Goal: Task Accomplishment & Management: Complete application form

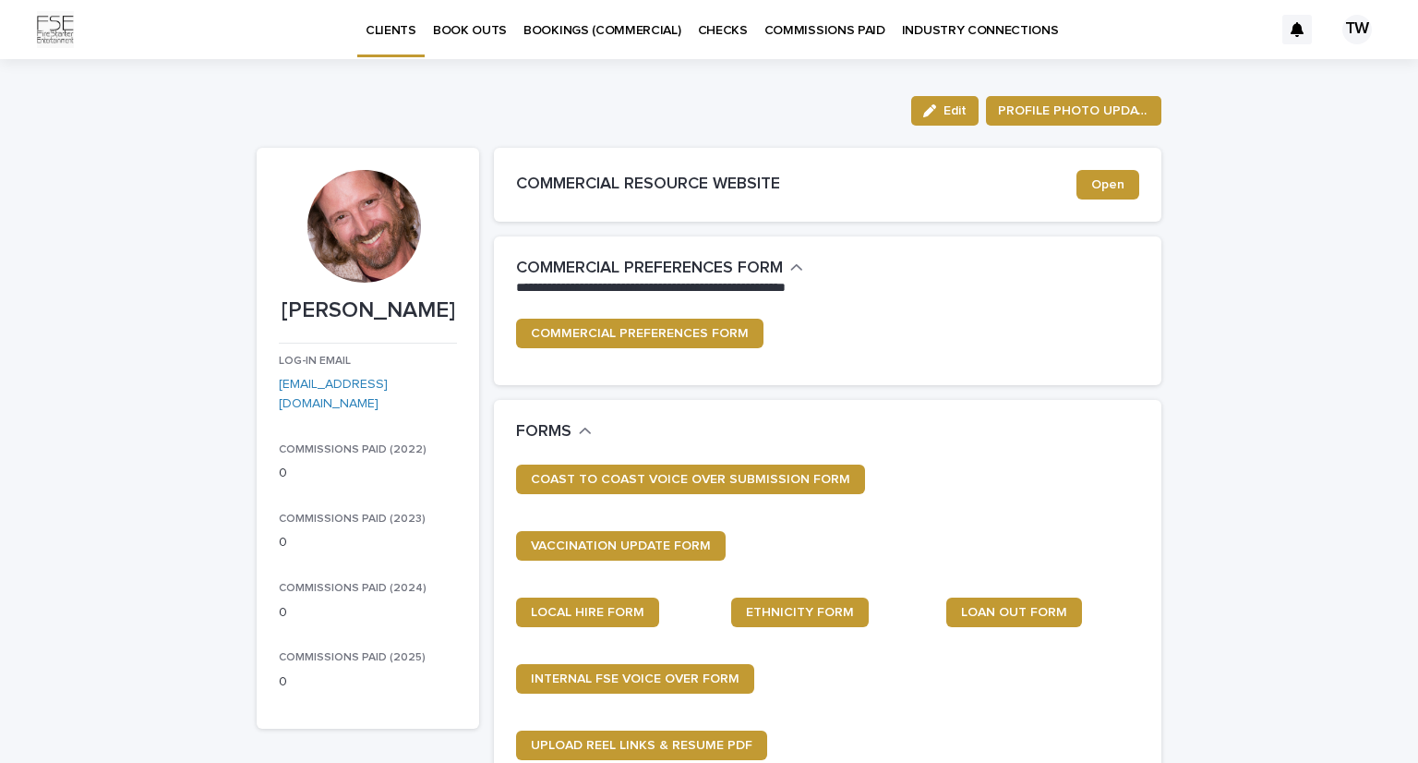
click at [473, 28] on p "BOOK OUTS" at bounding box center [470, 19] width 74 height 39
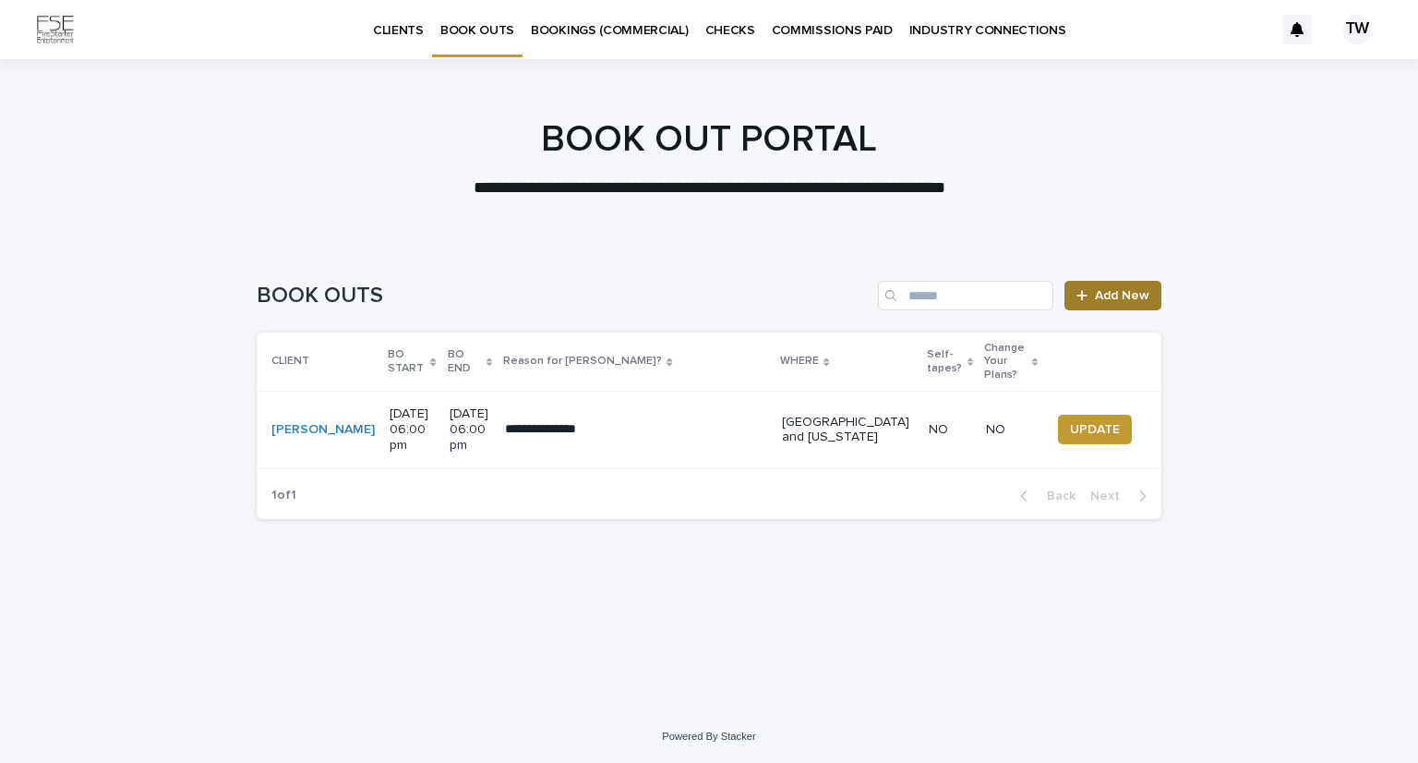
click at [1112, 305] on link "Add New" at bounding box center [1113, 296] width 97 height 30
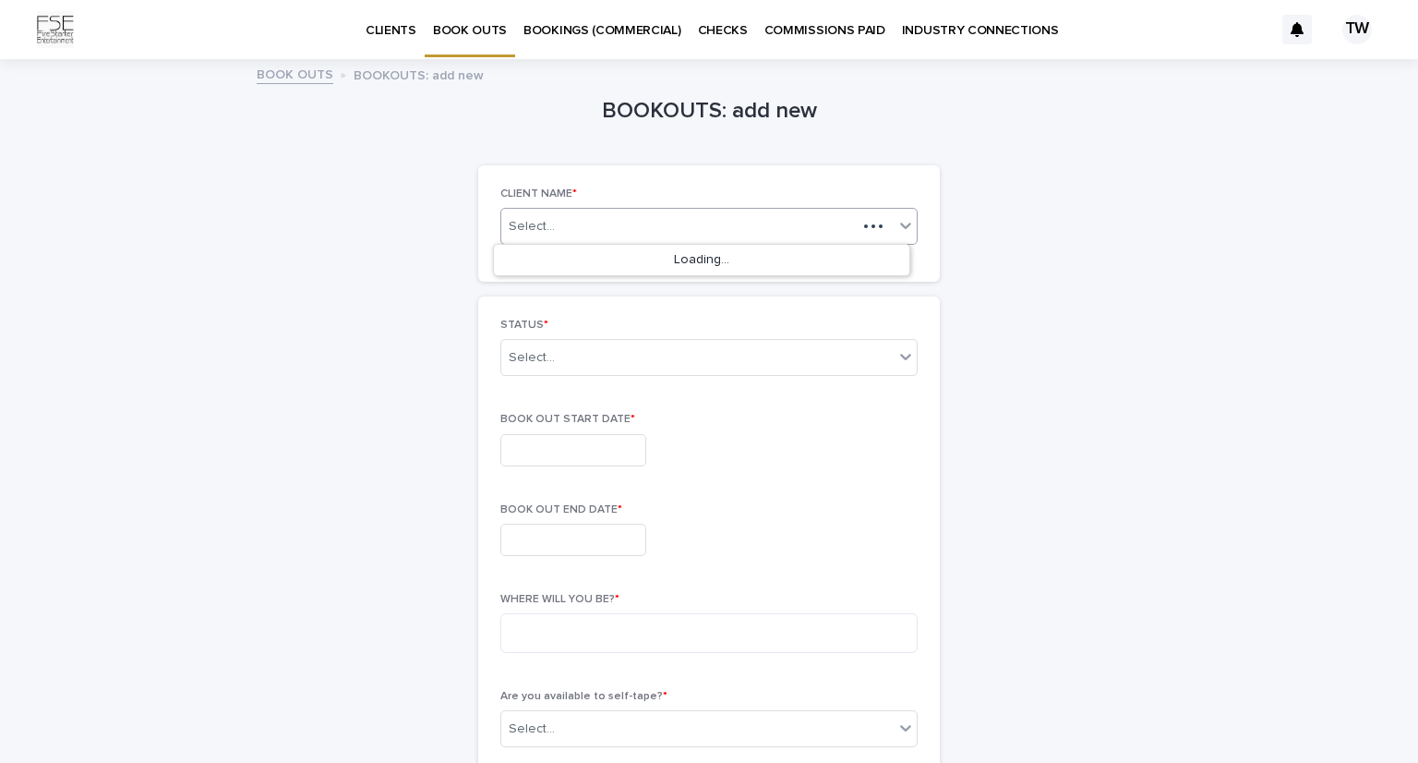
click at [900, 219] on icon at bounding box center [906, 225] width 18 height 18
click at [862, 258] on div "[PERSON_NAME]" at bounding box center [702, 261] width 416 height 32
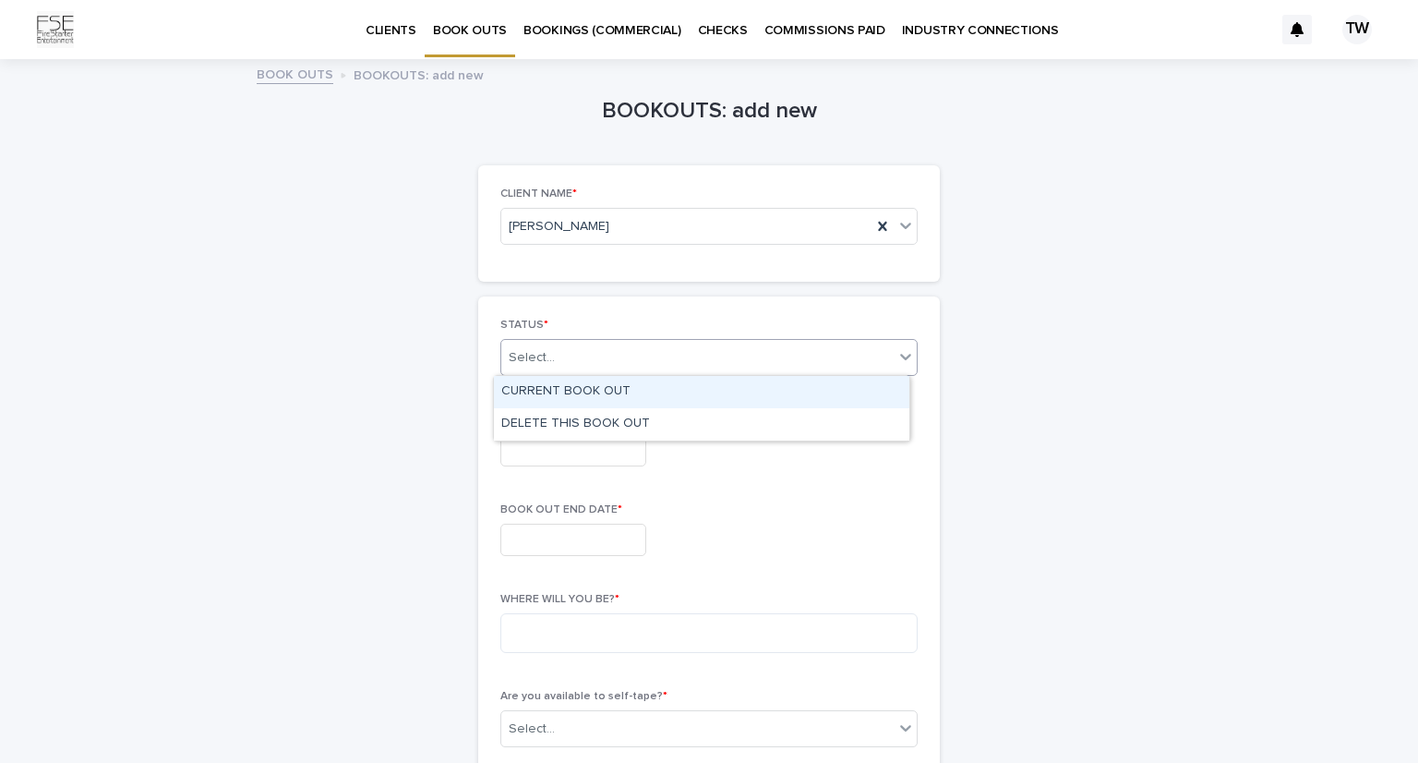
click at [898, 353] on icon at bounding box center [906, 356] width 18 height 18
click at [843, 391] on div "CURRENT BOOK OUT" at bounding box center [702, 392] width 416 height 32
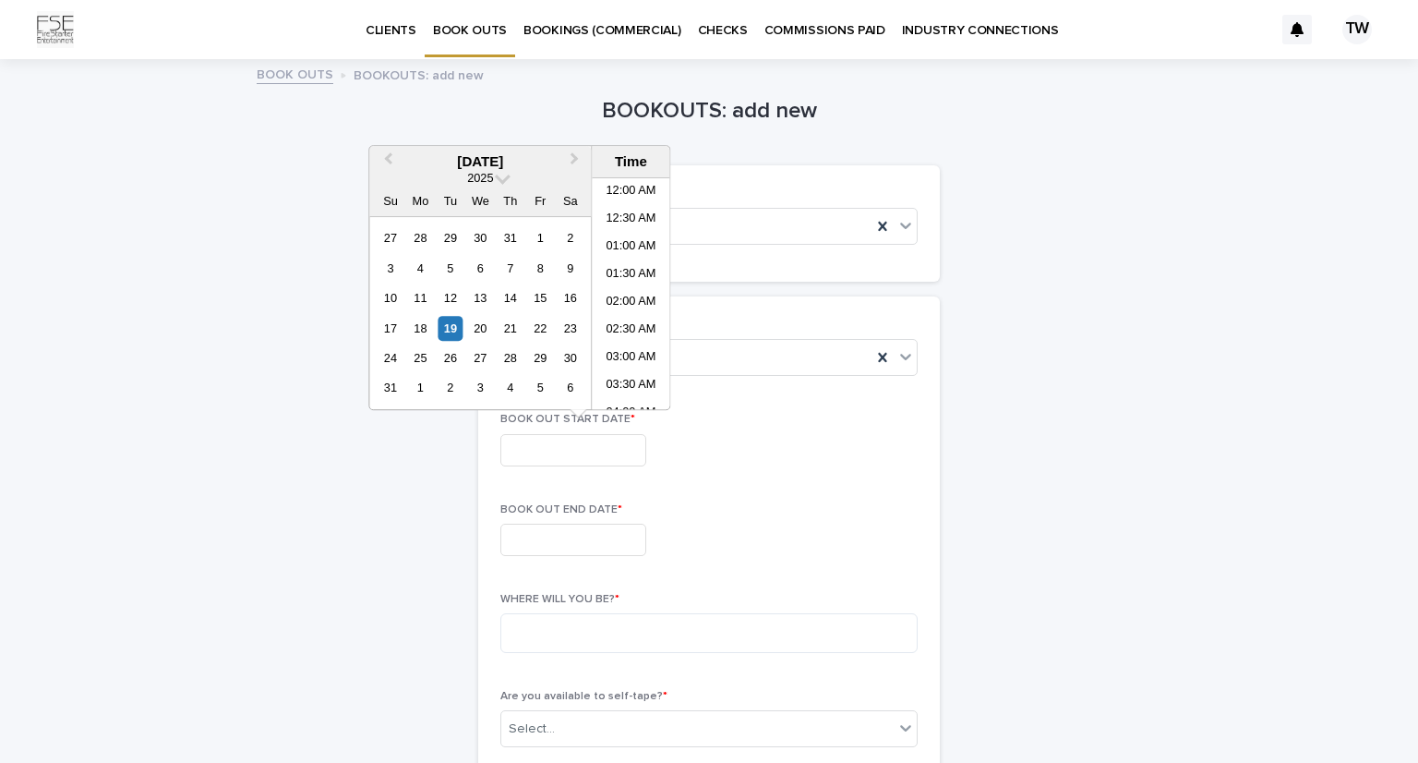
click at [631, 444] on input "text" at bounding box center [574, 450] width 146 height 32
click at [573, 326] on div "23" at bounding box center [570, 328] width 25 height 25
type input "**********"
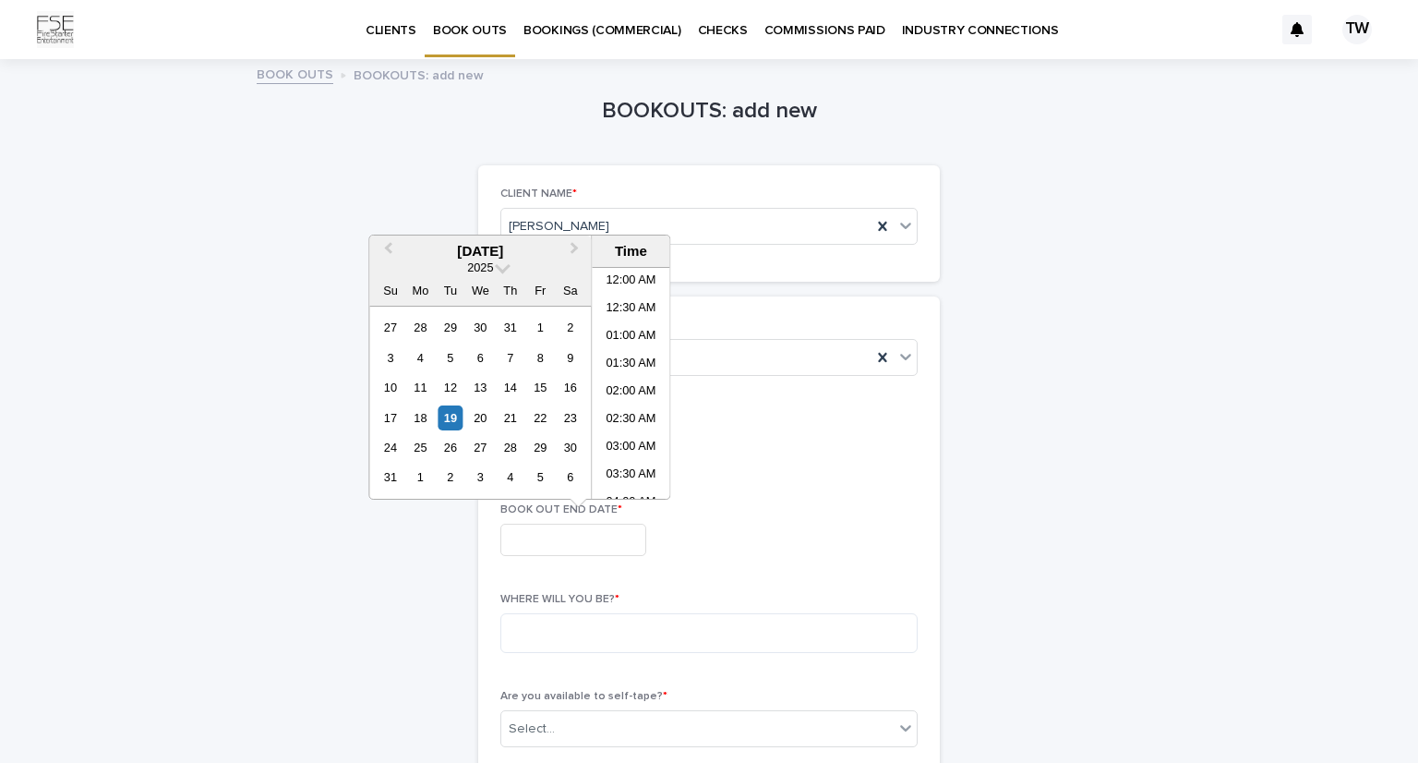
click at [609, 541] on input "text" at bounding box center [574, 540] width 146 height 32
click at [576, 251] on button "Next Month" at bounding box center [576, 252] width 30 height 30
click at [417, 357] on div "8" at bounding box center [420, 357] width 25 height 25
type input "**********"
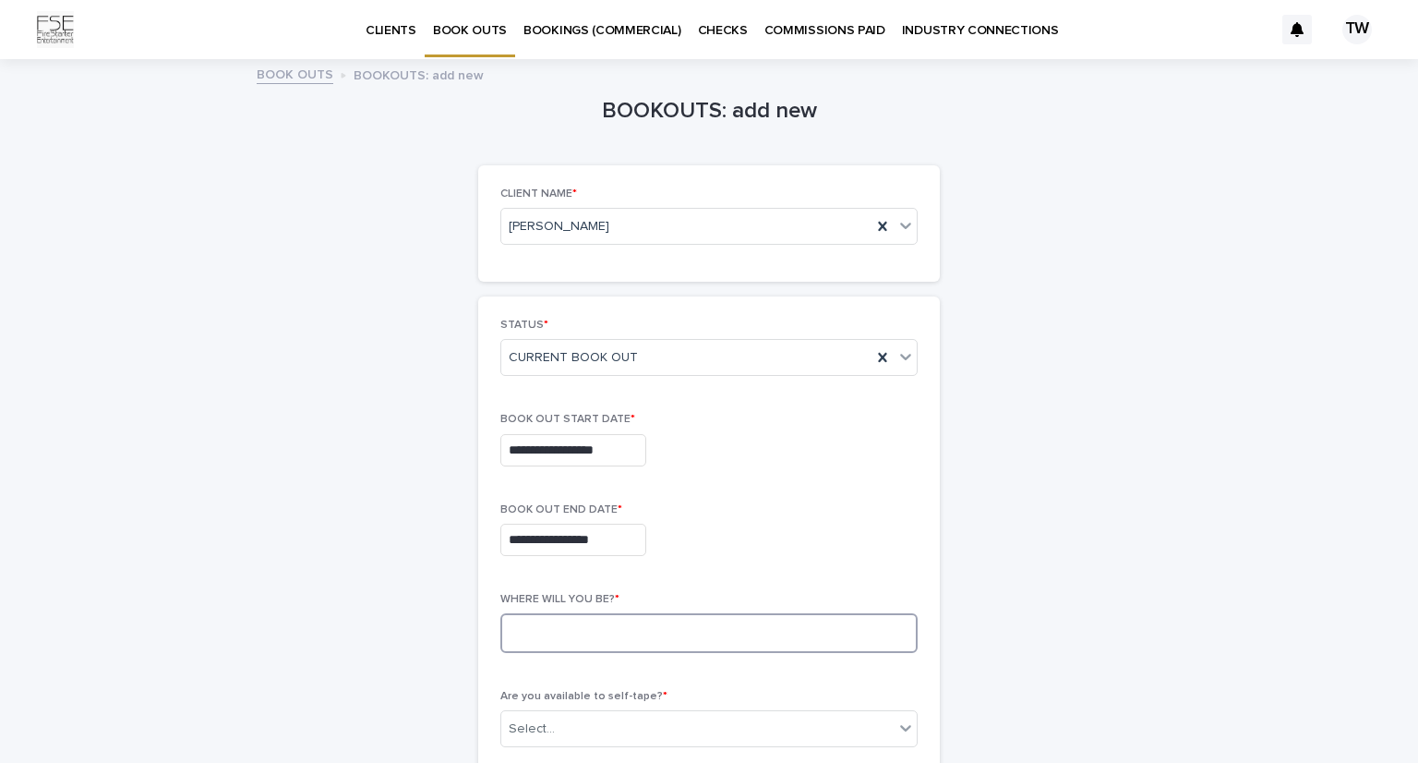
click at [646, 624] on textarea at bounding box center [709, 633] width 417 height 40
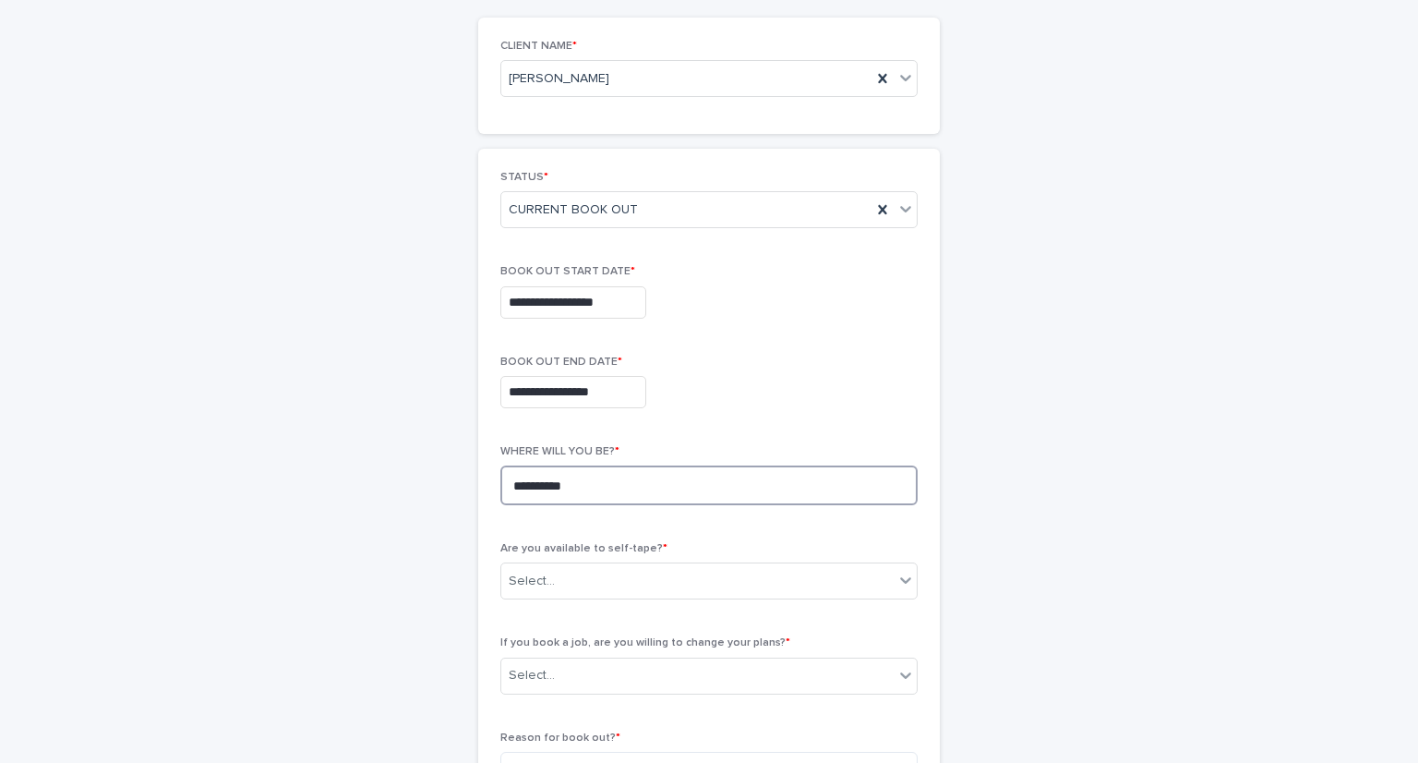
scroll to position [148, 0]
type textarea "**********"
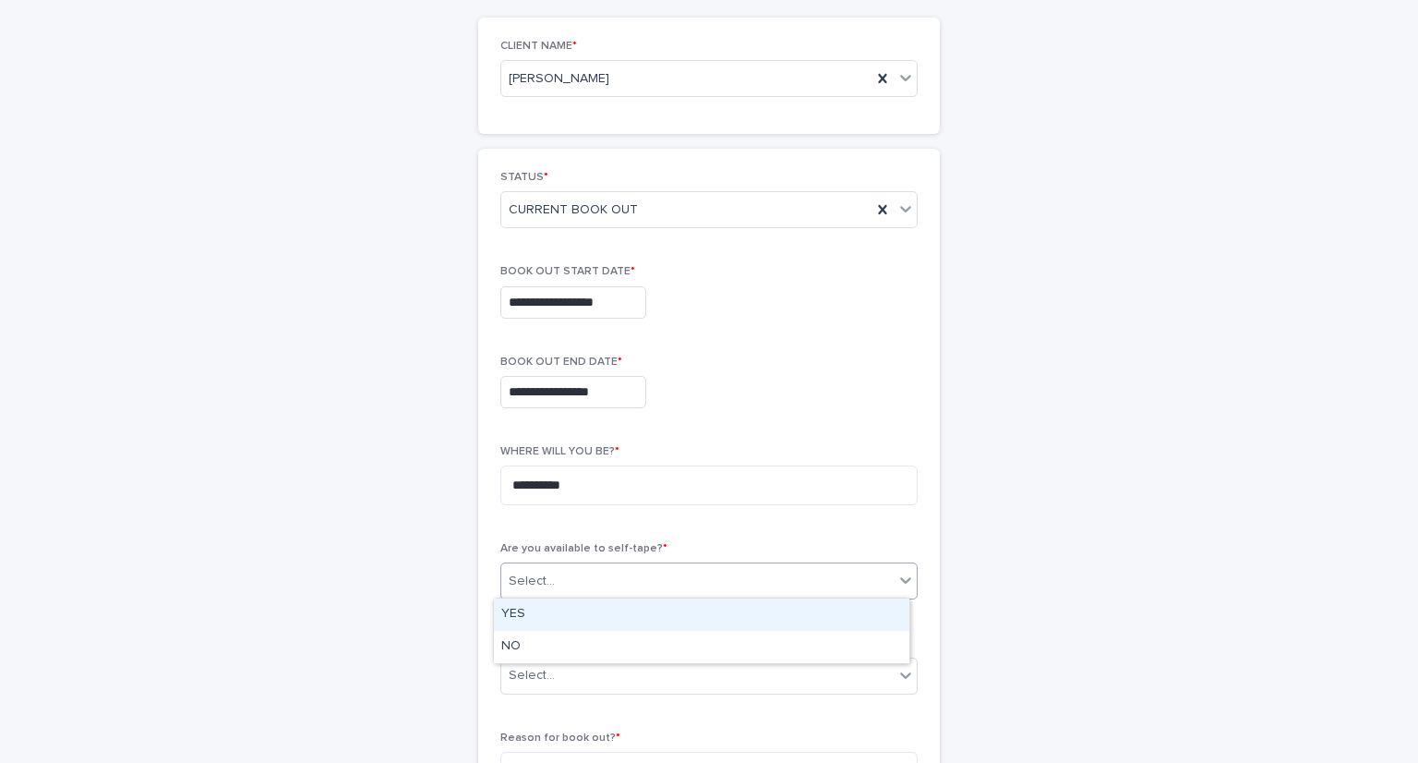
click at [899, 574] on icon at bounding box center [906, 580] width 18 height 18
click at [848, 608] on div "YES" at bounding box center [702, 614] width 416 height 32
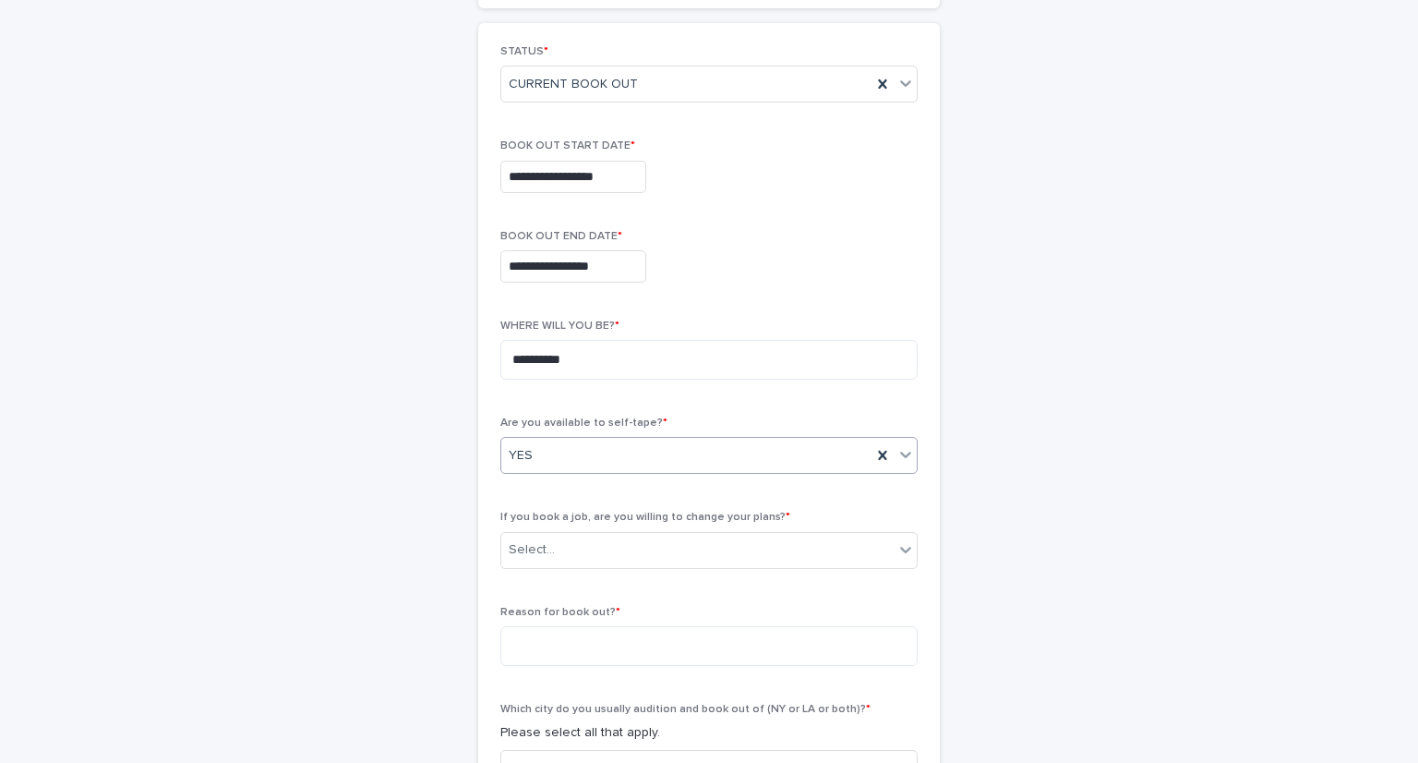
scroll to position [275, 0]
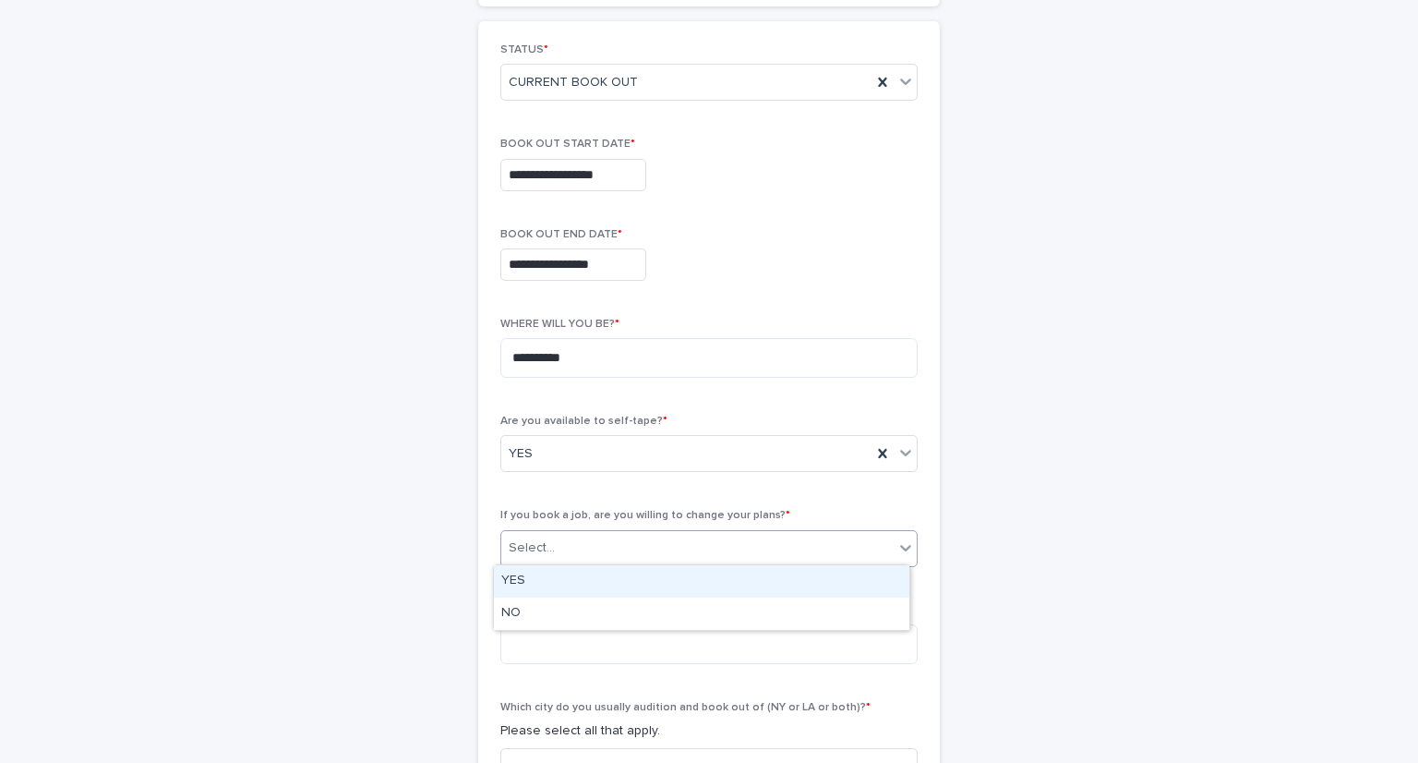
click at [899, 549] on icon at bounding box center [906, 547] width 18 height 18
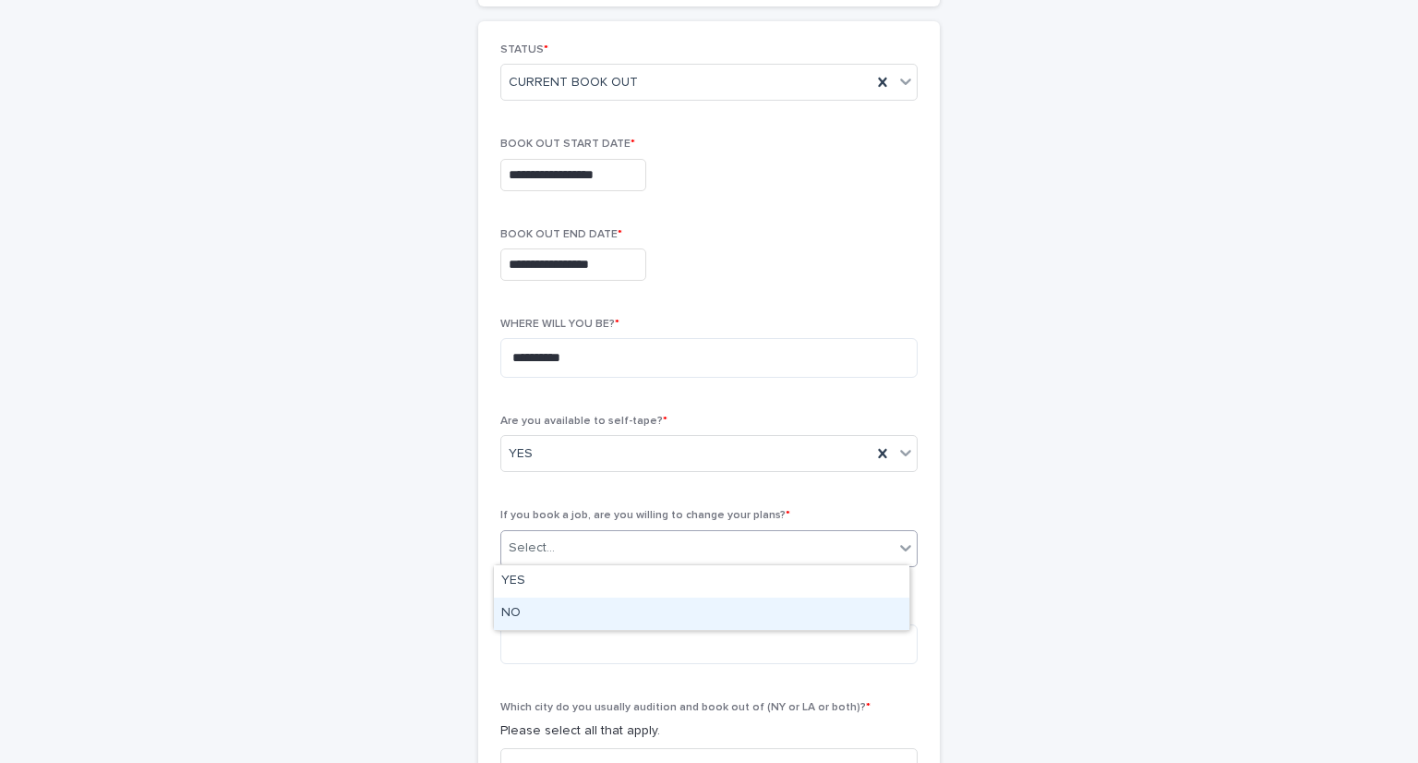
click at [819, 618] on div "NO" at bounding box center [702, 613] width 416 height 32
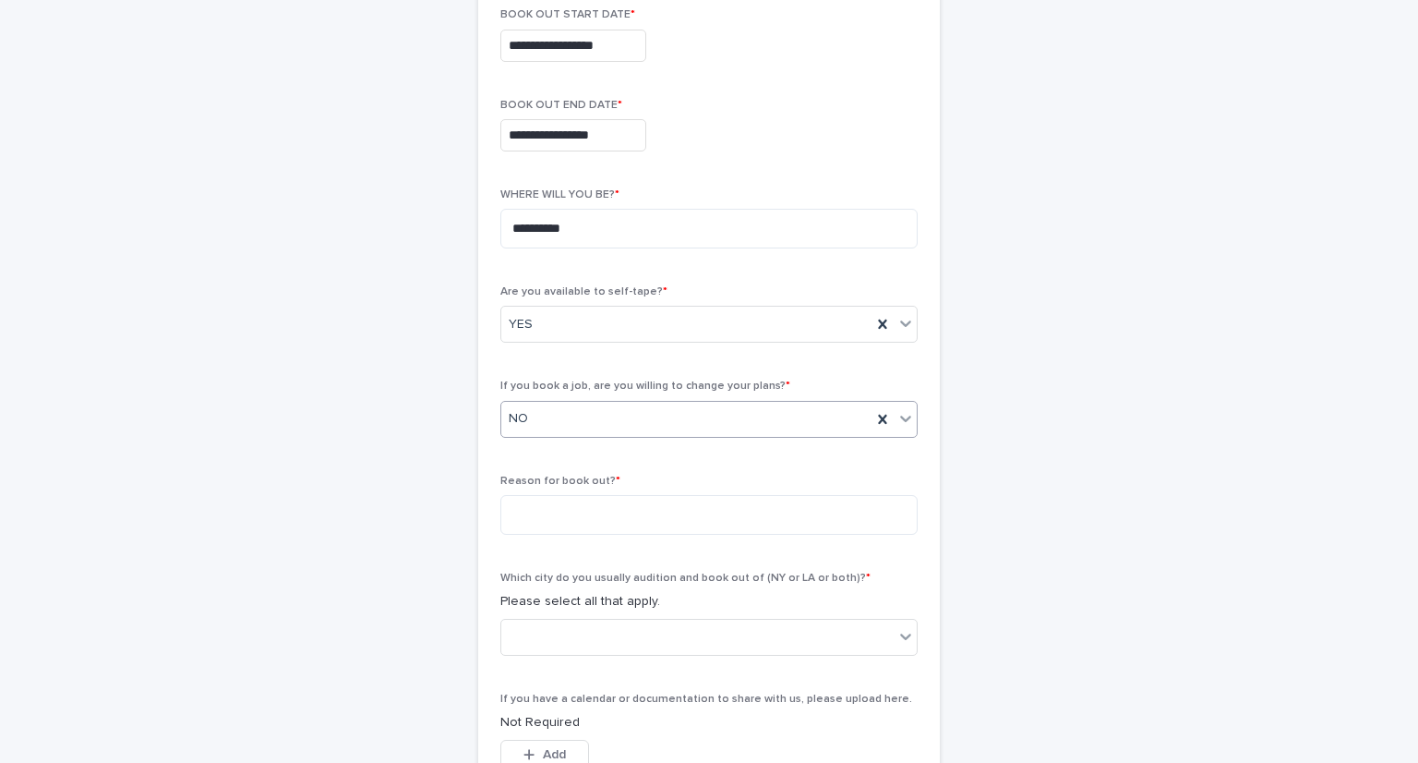
scroll to position [416, 0]
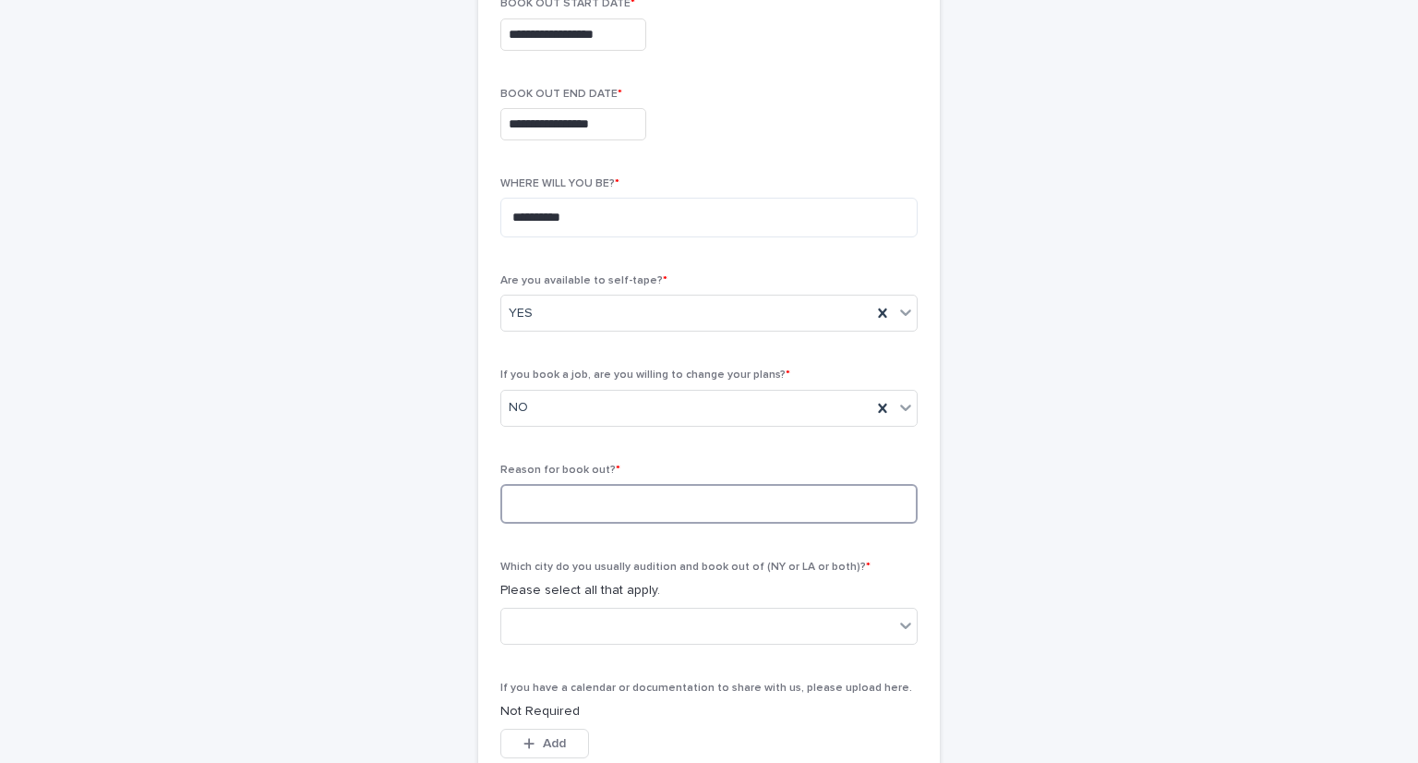
click at [798, 500] on textarea at bounding box center [709, 504] width 417 height 40
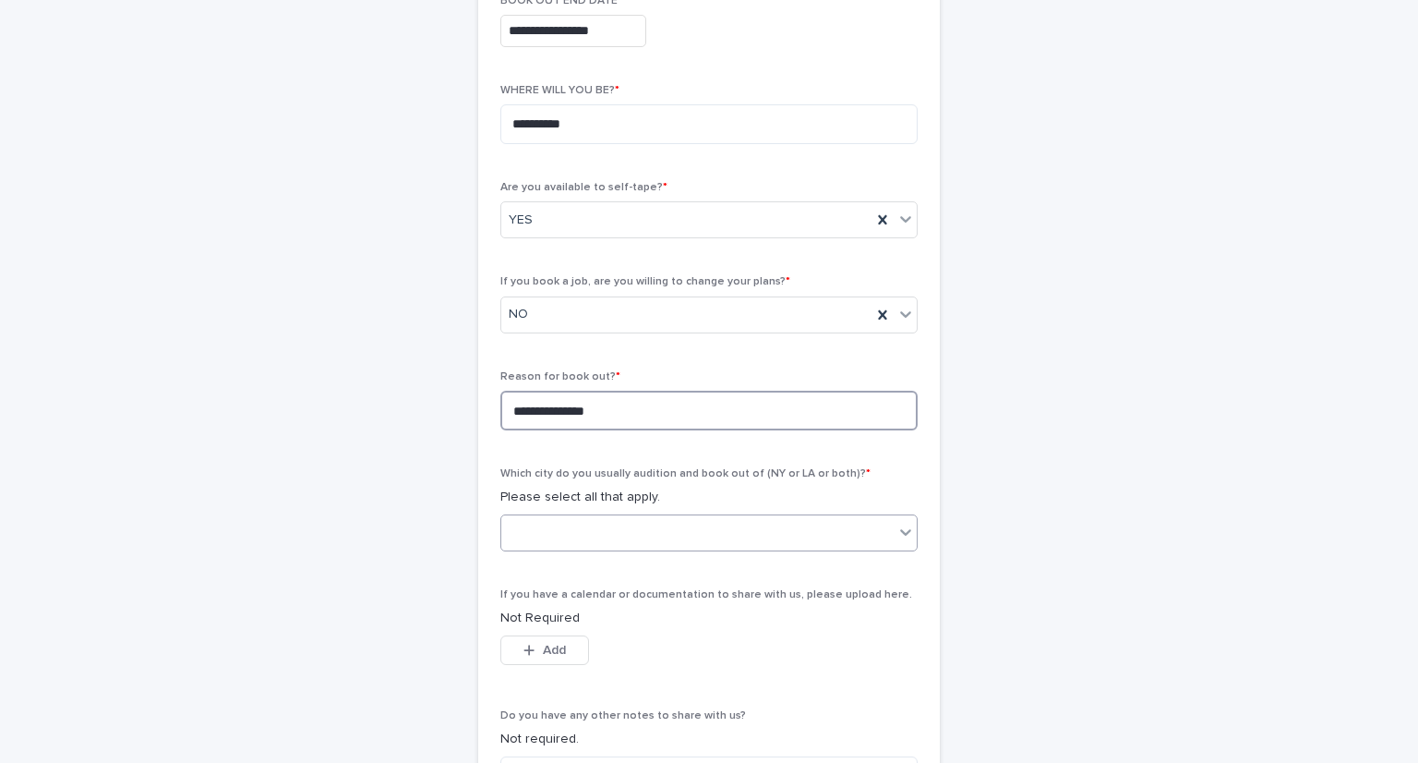
scroll to position [510, 0]
type textarea "**********"
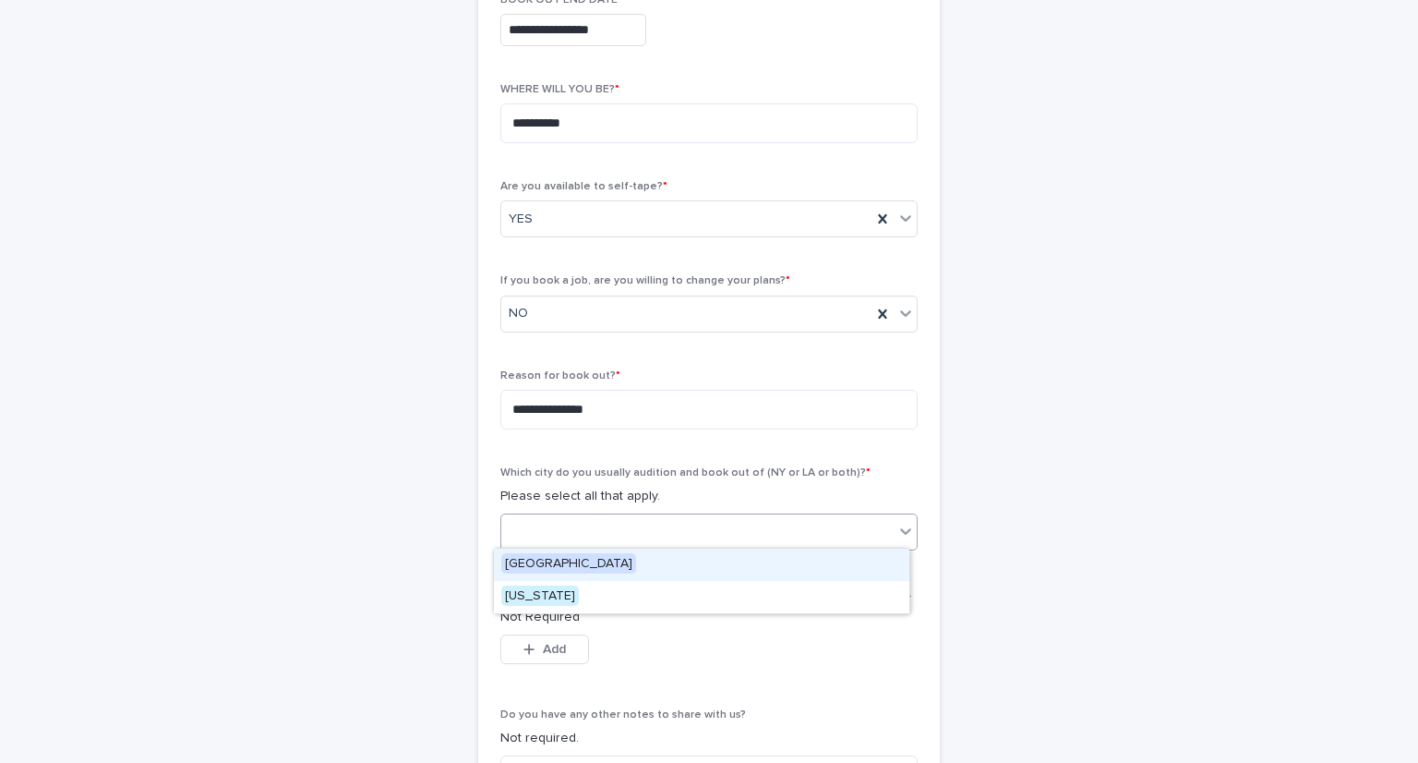
click at [903, 528] on icon at bounding box center [906, 531] width 18 height 18
click at [750, 564] on div "[GEOGRAPHIC_DATA]" at bounding box center [702, 565] width 416 height 32
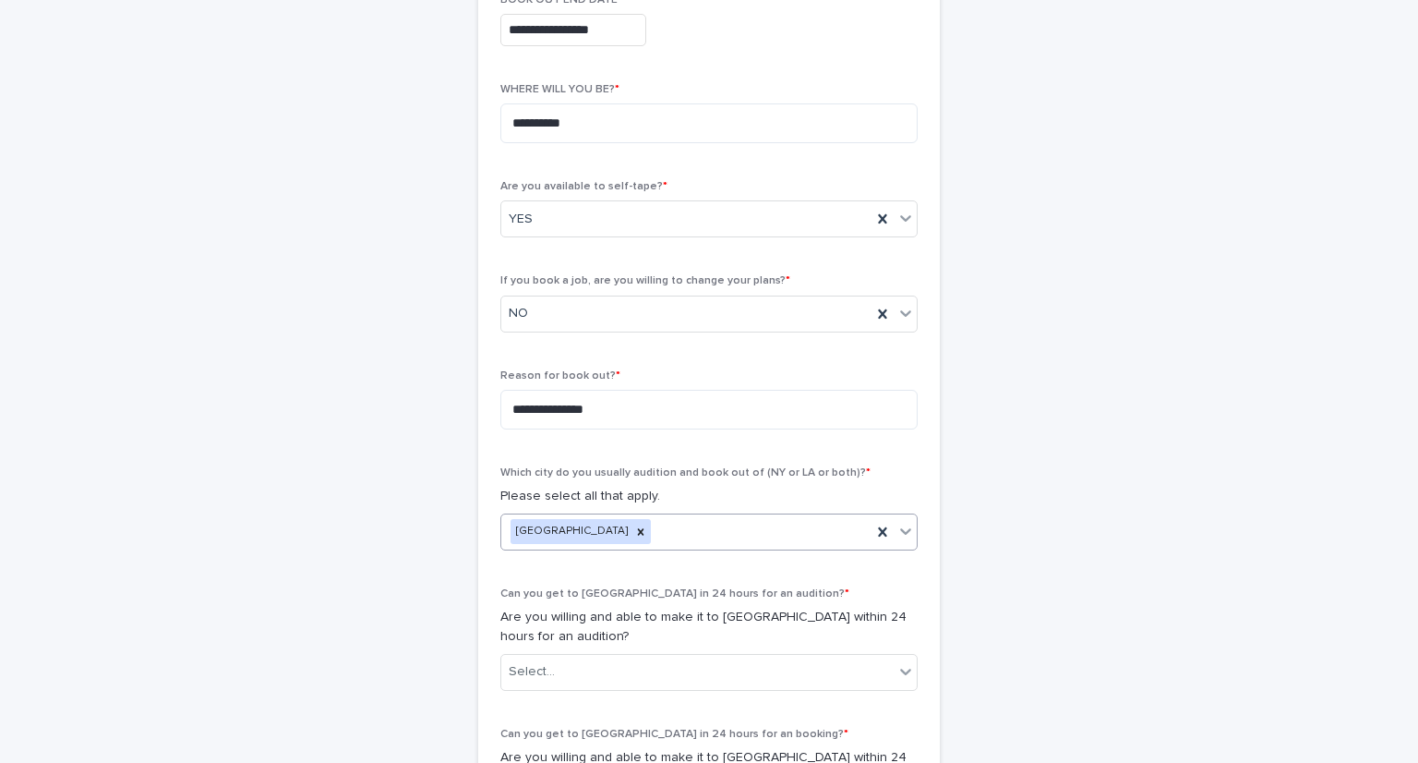
scroll to position [649, 0]
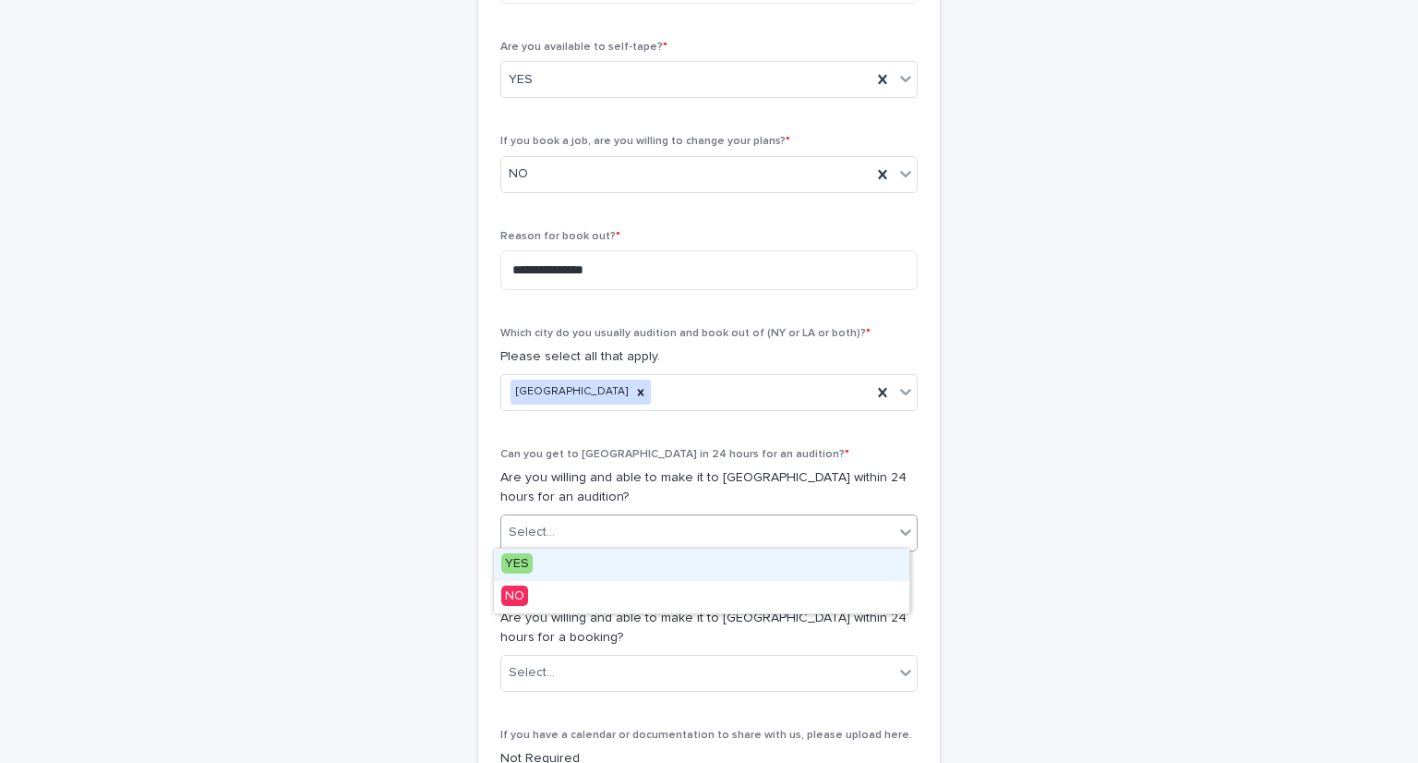
click at [905, 525] on icon at bounding box center [906, 532] width 18 height 18
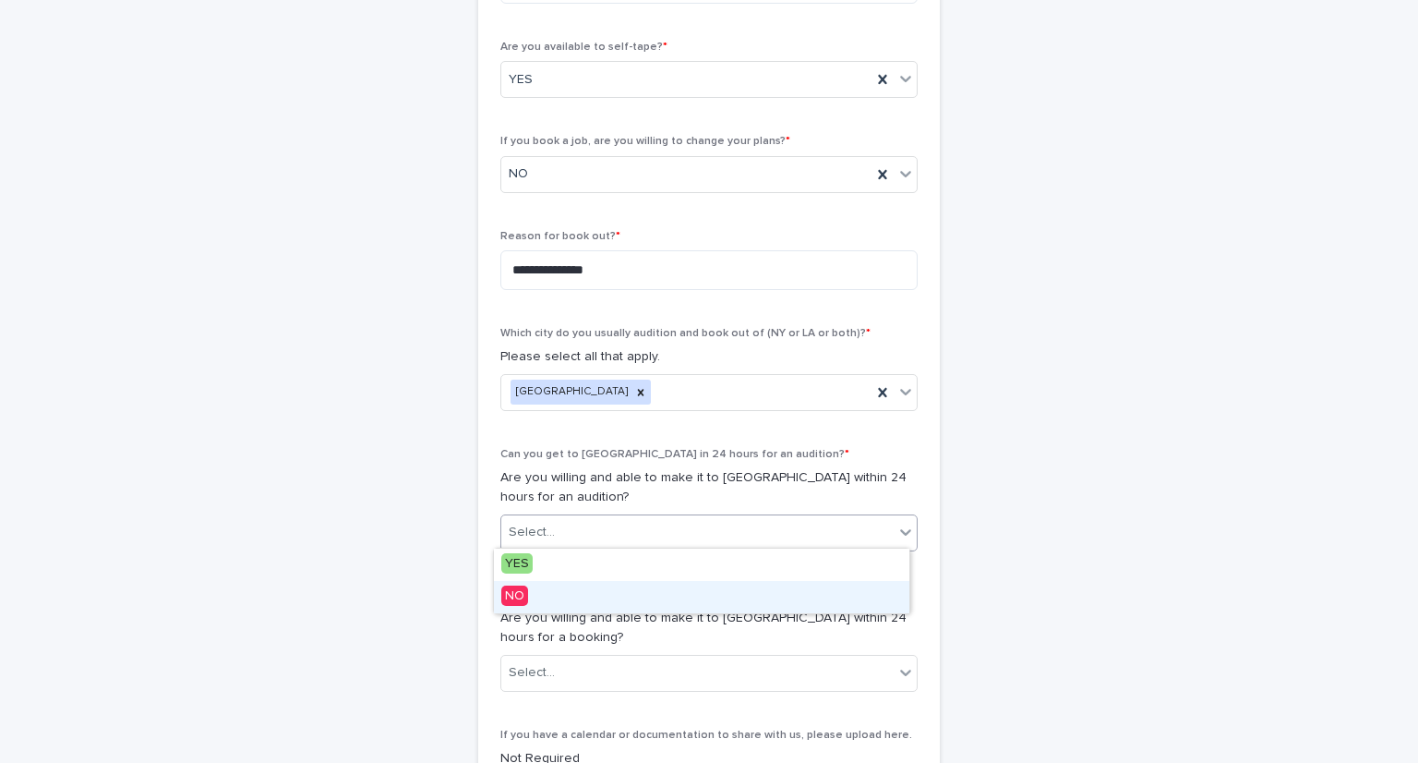
click at [831, 602] on div "NO" at bounding box center [702, 597] width 416 height 32
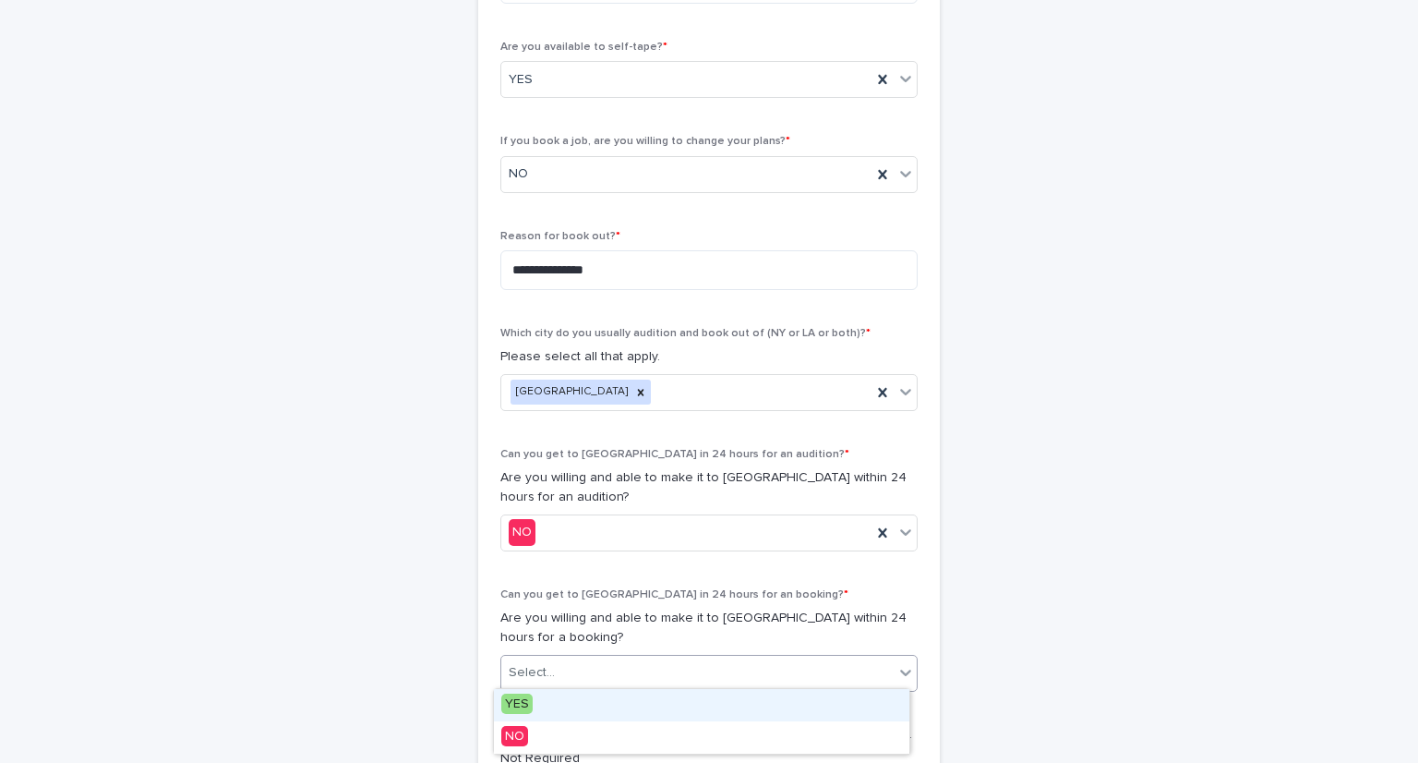
click at [899, 668] on icon at bounding box center [906, 672] width 18 height 18
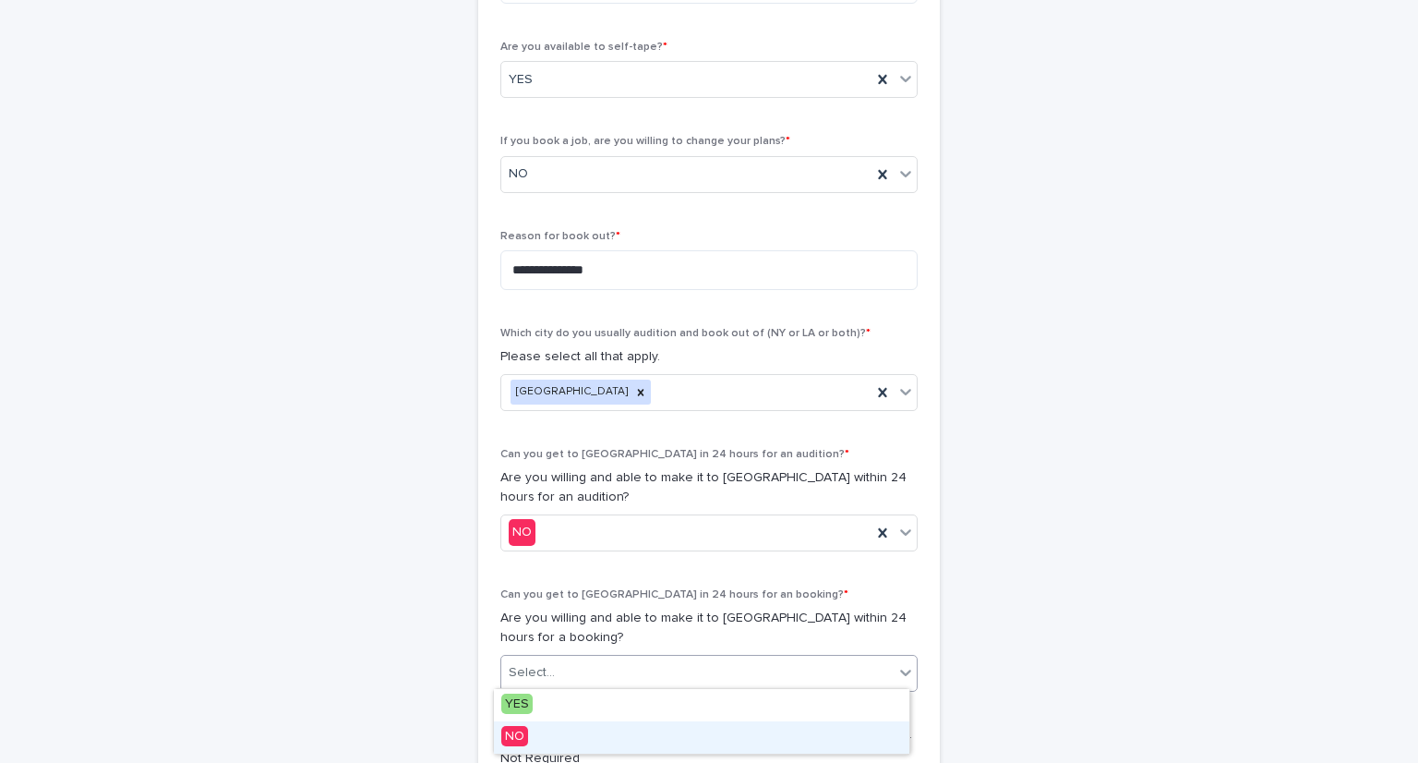
click at [816, 728] on div "NO" at bounding box center [702, 737] width 416 height 32
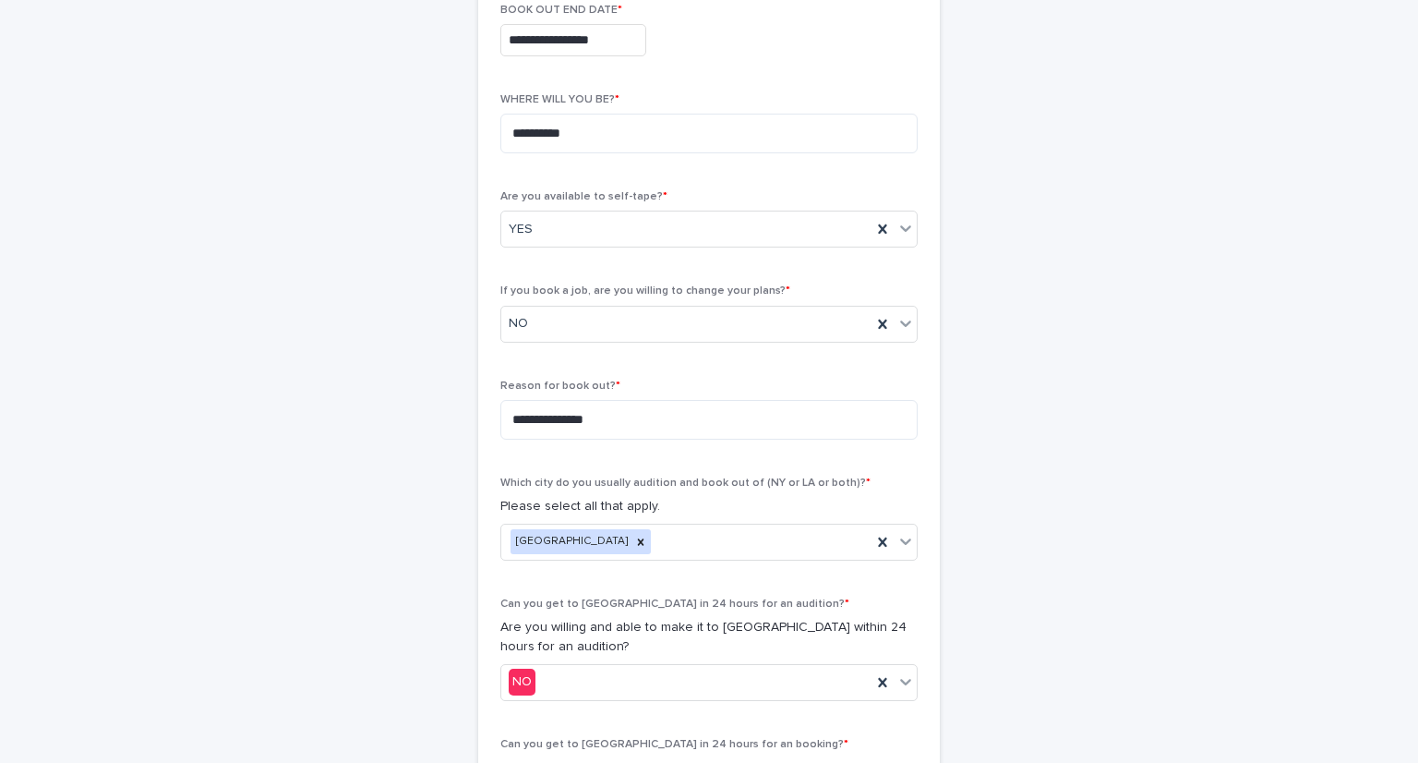
scroll to position [495, 0]
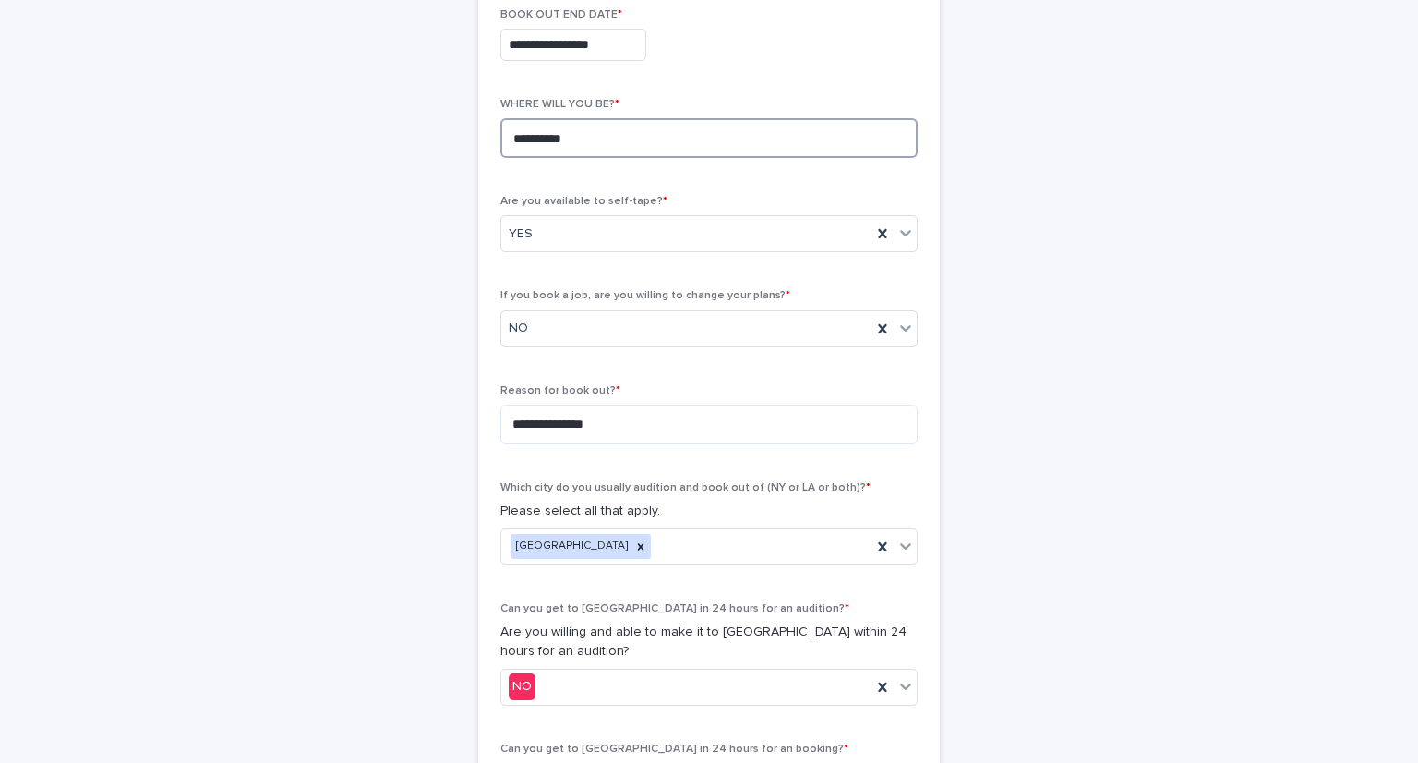
click at [720, 138] on textarea "**********" at bounding box center [709, 138] width 417 height 40
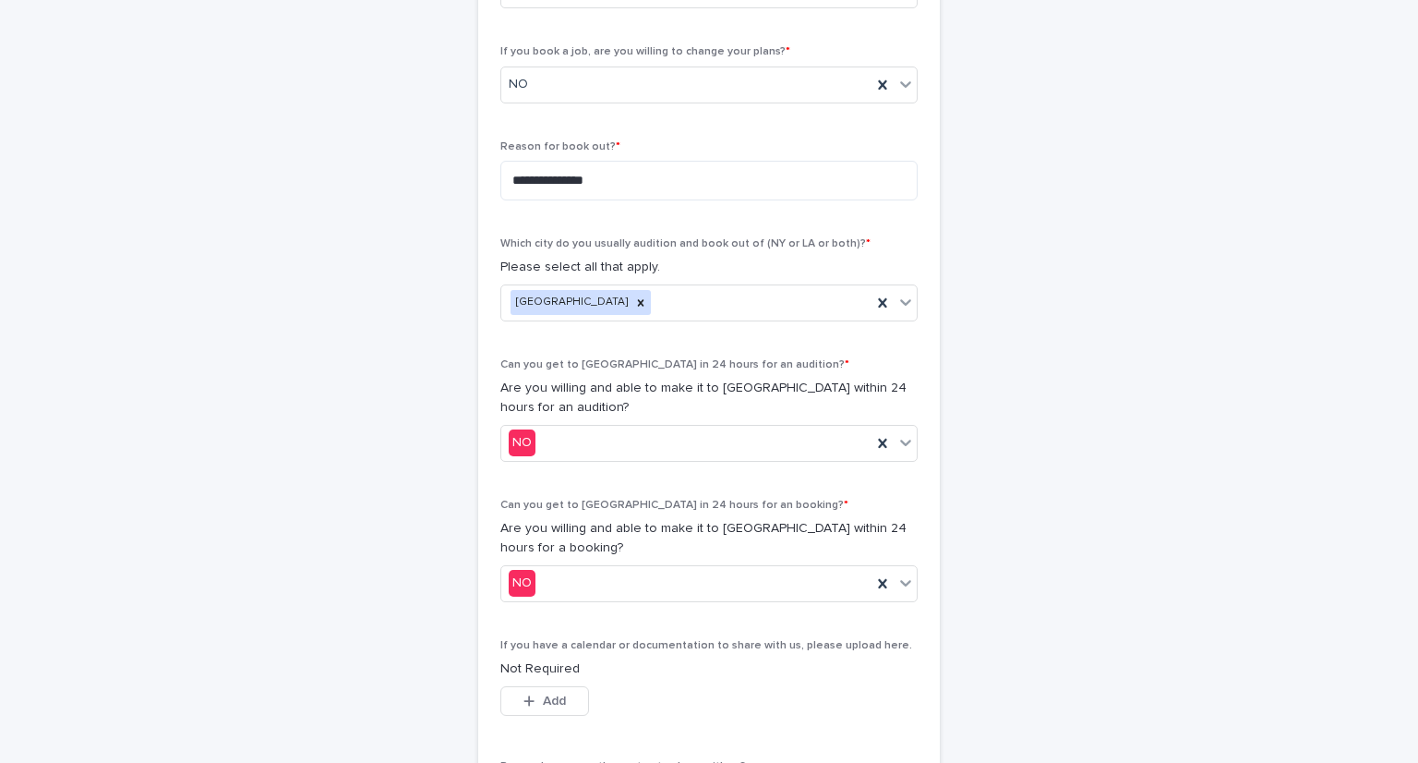
scroll to position [1045, 0]
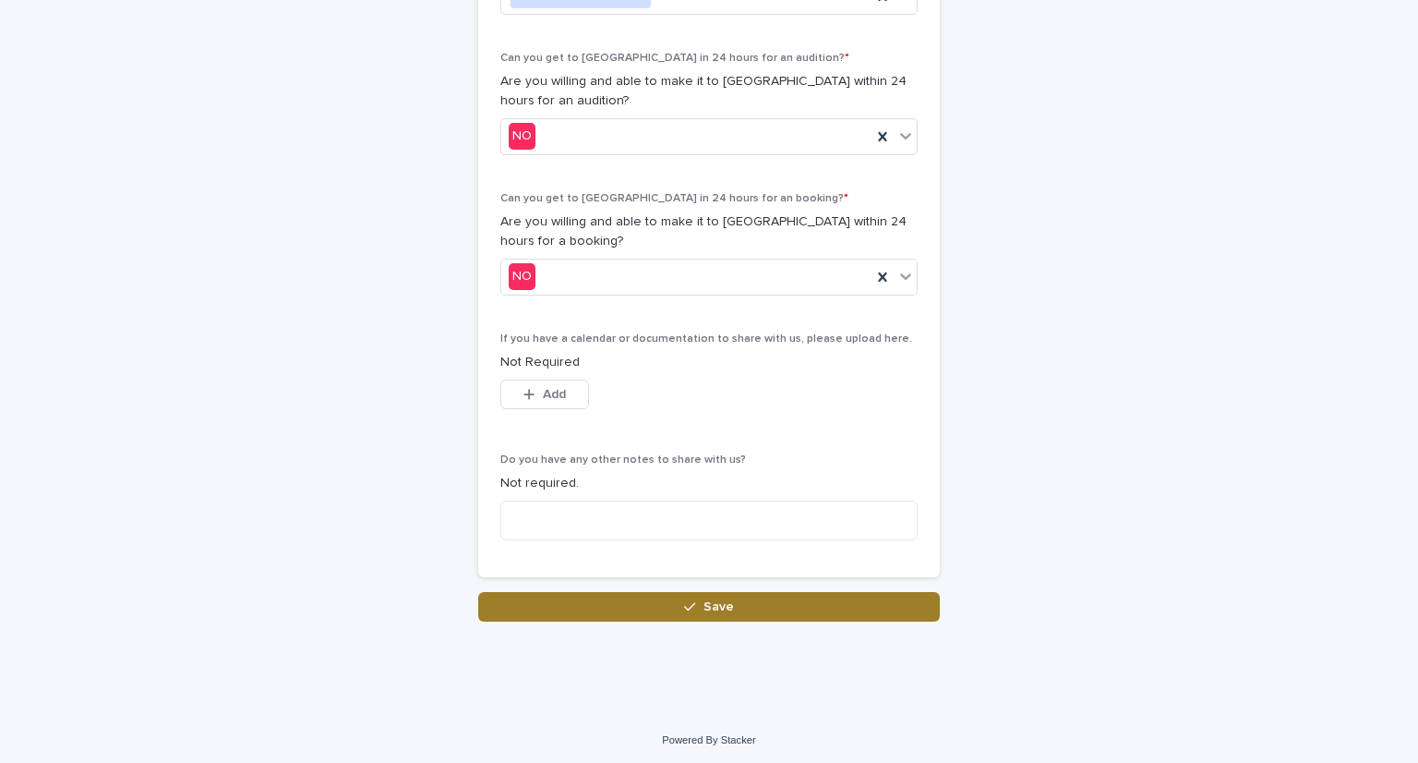
type textarea "**********"
click at [734, 601] on button "Save" at bounding box center [709, 607] width 462 height 30
